Goal: Check status

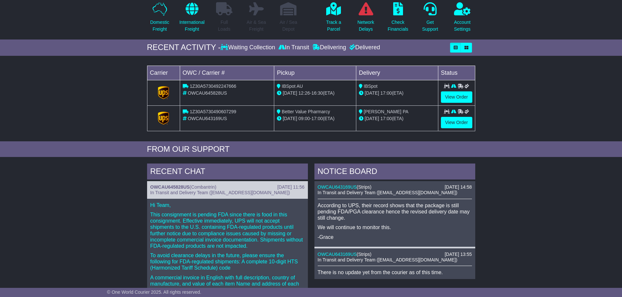
scroll to position [65, 0]
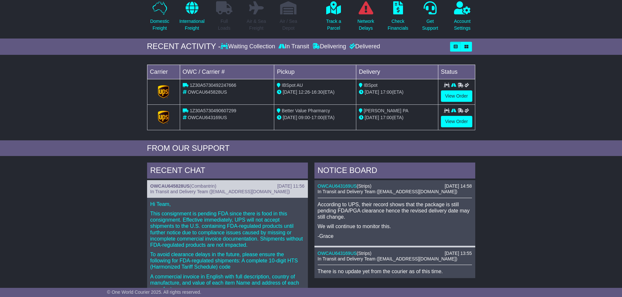
click at [209, 95] on div "OWCAU645828US" at bounding box center [227, 92] width 89 height 7
click at [211, 92] on span "OWCAU645828US" at bounding box center [207, 92] width 39 height 5
drag, startPoint x: 211, startPoint y: 92, endPoint x: 190, endPoint y: 122, distance: 36.6
click at [171, 120] on div at bounding box center [163, 117] width 27 height 13
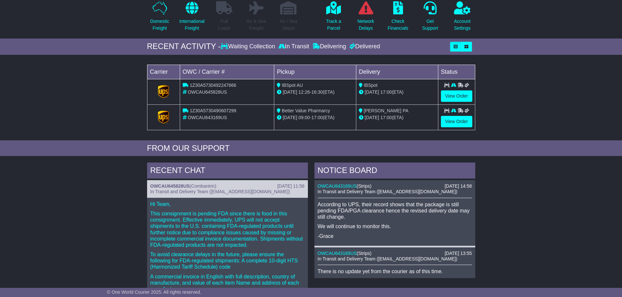
click at [200, 117] on span "OWCAU643169US" at bounding box center [207, 117] width 39 height 5
click at [206, 113] on span "1Z30A5730490607299" at bounding box center [213, 110] width 46 height 5
click at [455, 122] on link "View Order" at bounding box center [456, 121] width 31 height 11
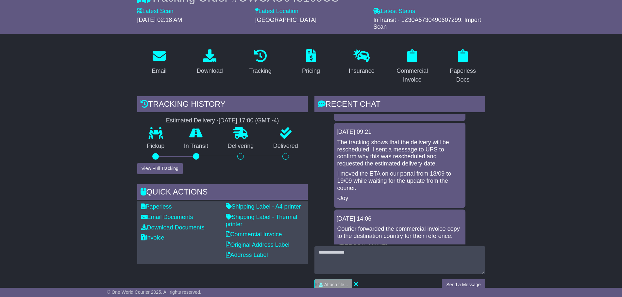
scroll to position [65, 0]
